Goal: Entertainment & Leisure: Consume media (video, audio)

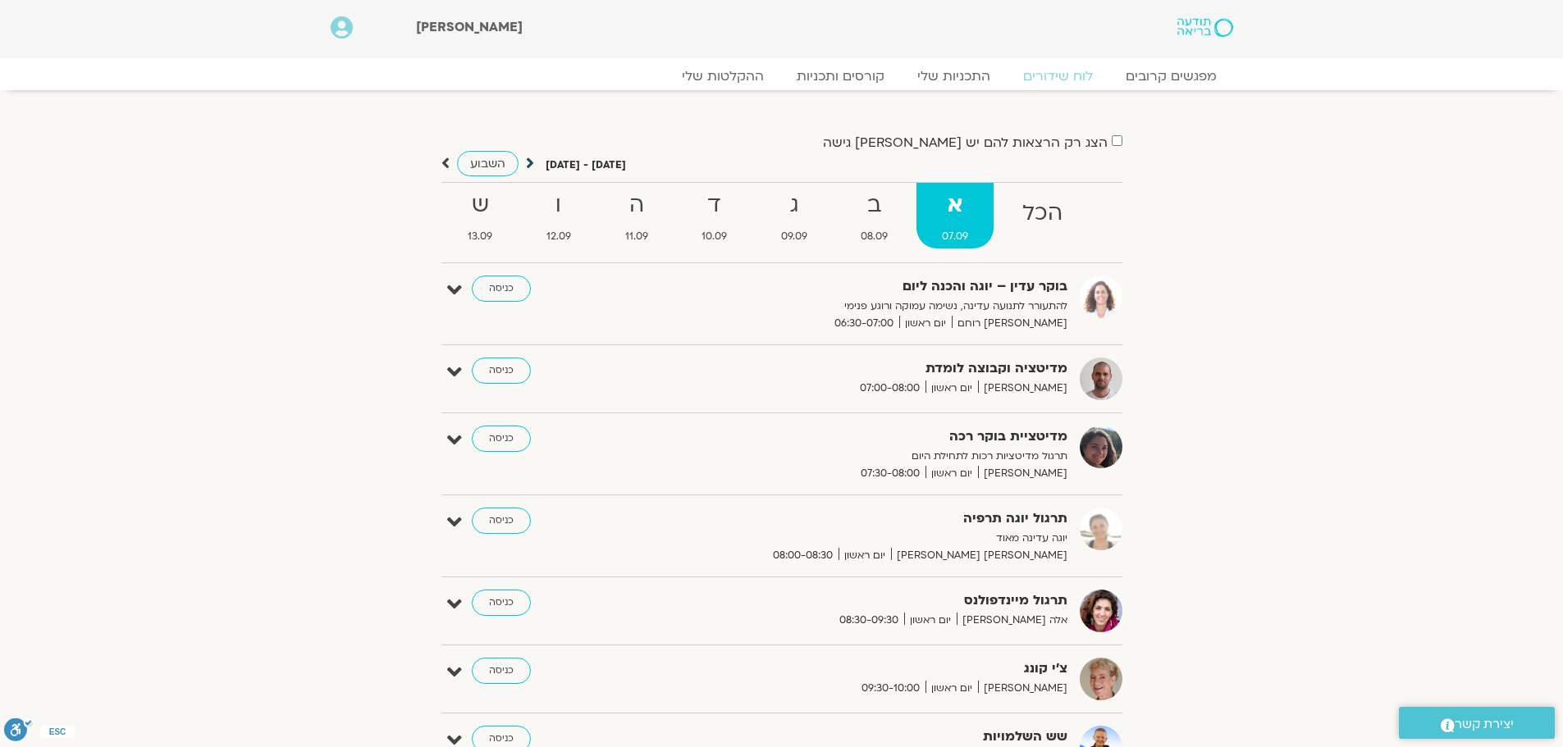
click at [532, 163] on icon at bounding box center [530, 163] width 8 height 16
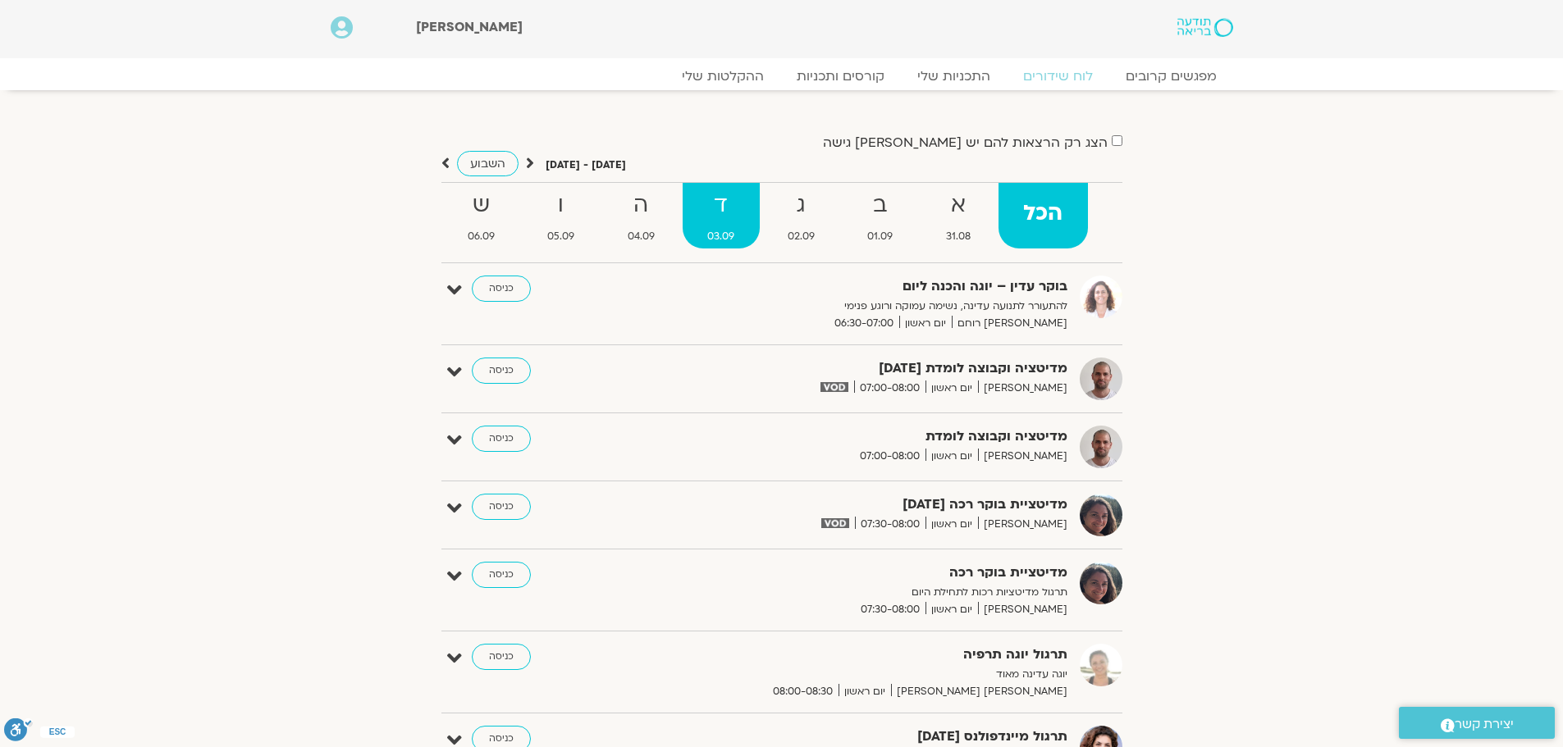
click at [706, 221] on strong "ד" at bounding box center [720, 205] width 77 height 37
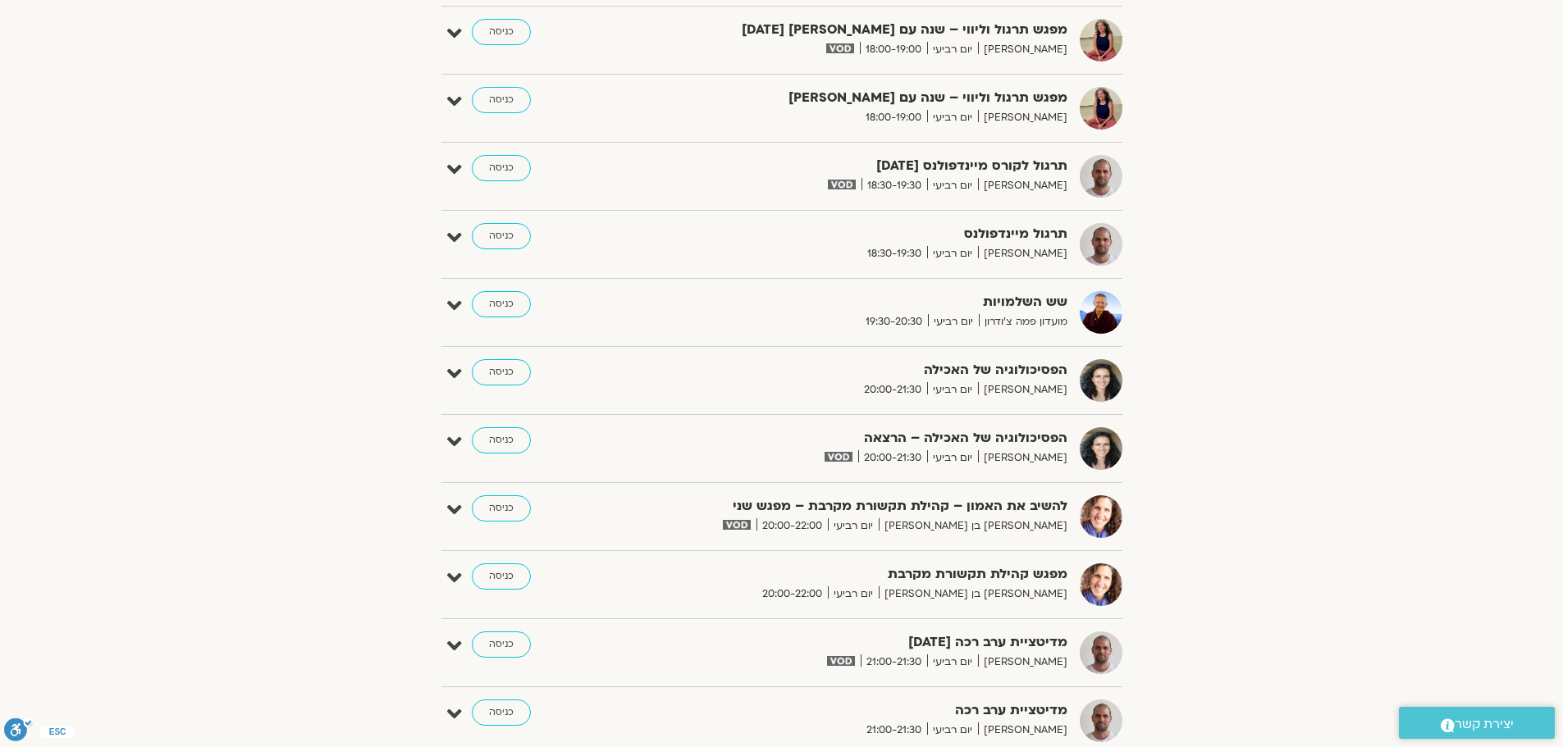
scroll to position [1641, 0]
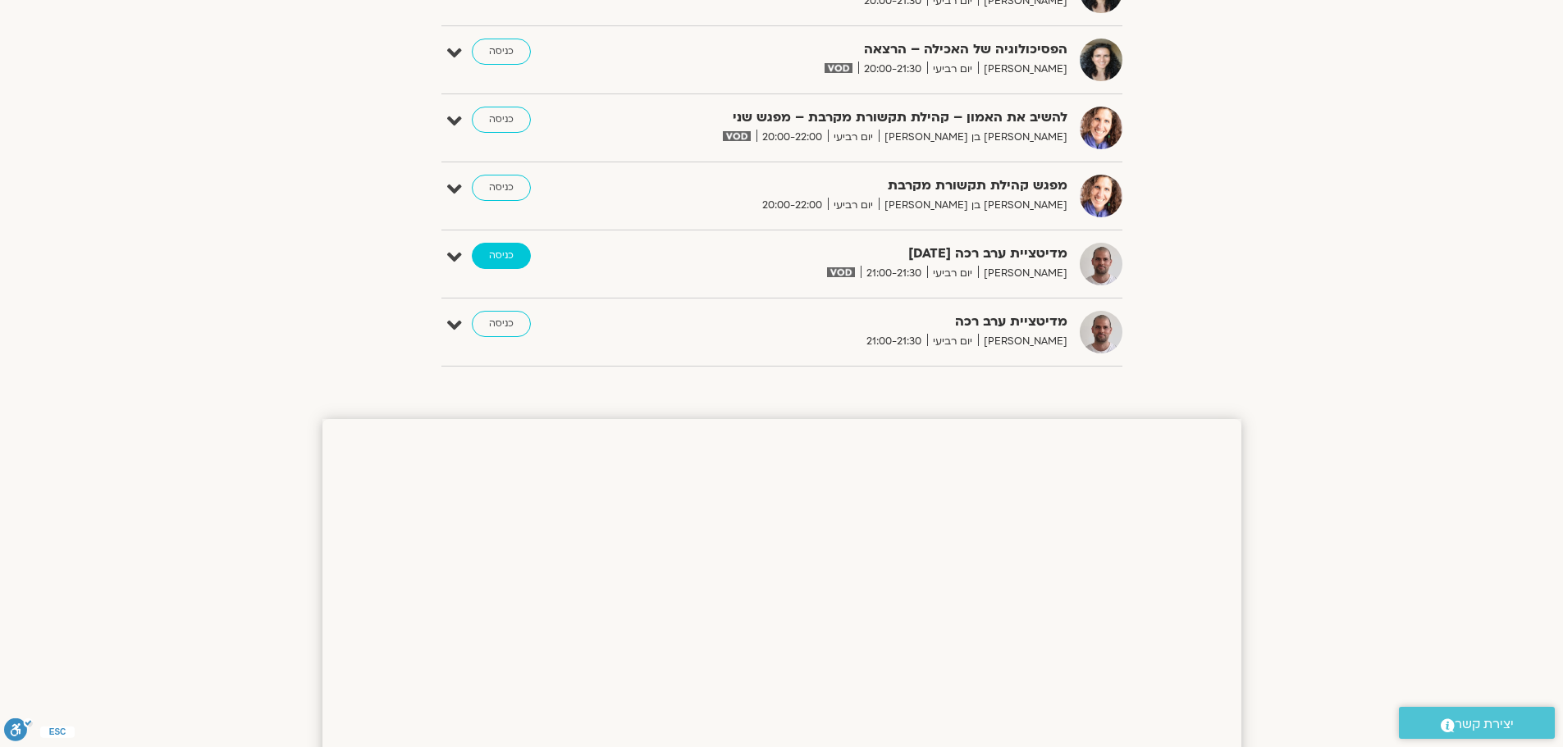
click at [504, 256] on link "כניסה" at bounding box center [501, 256] width 59 height 26
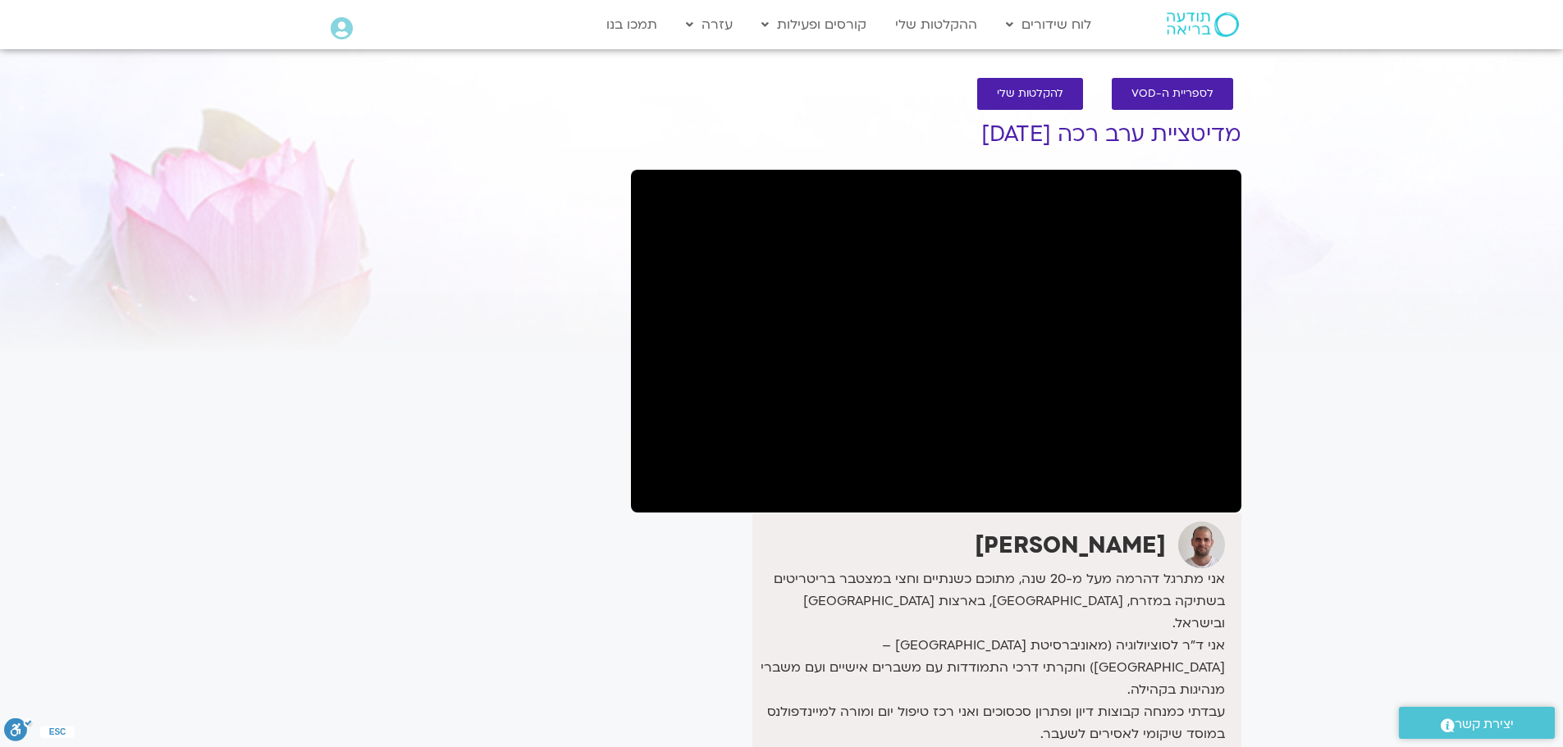
click at [1419, 242] on section "לספריית ה-VOD להקלטות שלי מדיטציית ערב רכה 3.9.25 דקל קנטי אני מתרגל דהרמה מעל …" at bounding box center [781, 526] width 1563 height 928
